Goal: Find specific page/section: Find specific page/section

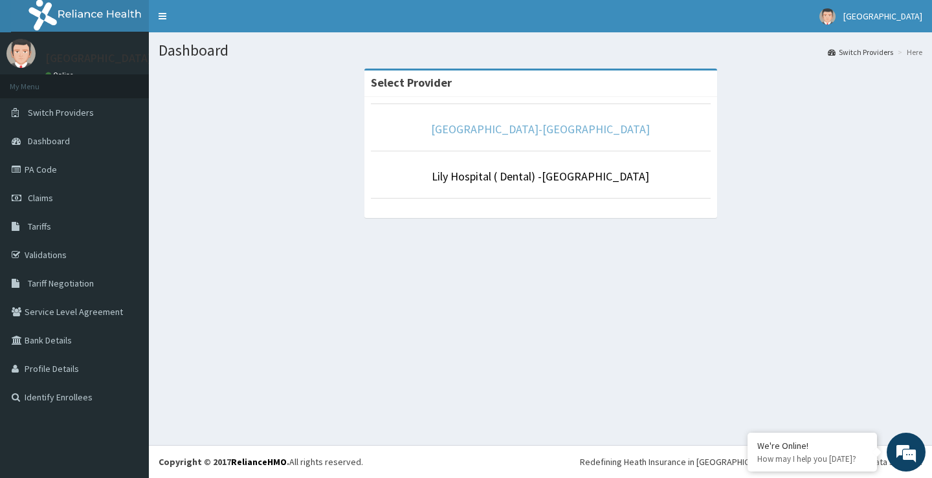
click at [545, 132] on link "[GEOGRAPHIC_DATA]-[GEOGRAPHIC_DATA]" at bounding box center [540, 129] width 219 height 15
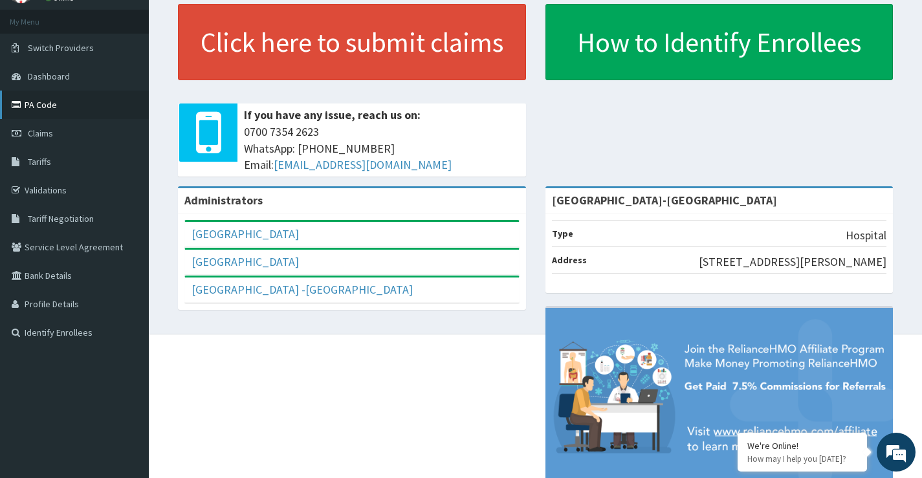
click at [47, 109] on link "PA Code" at bounding box center [74, 105] width 149 height 28
